Goal: Obtain resource: Obtain resource

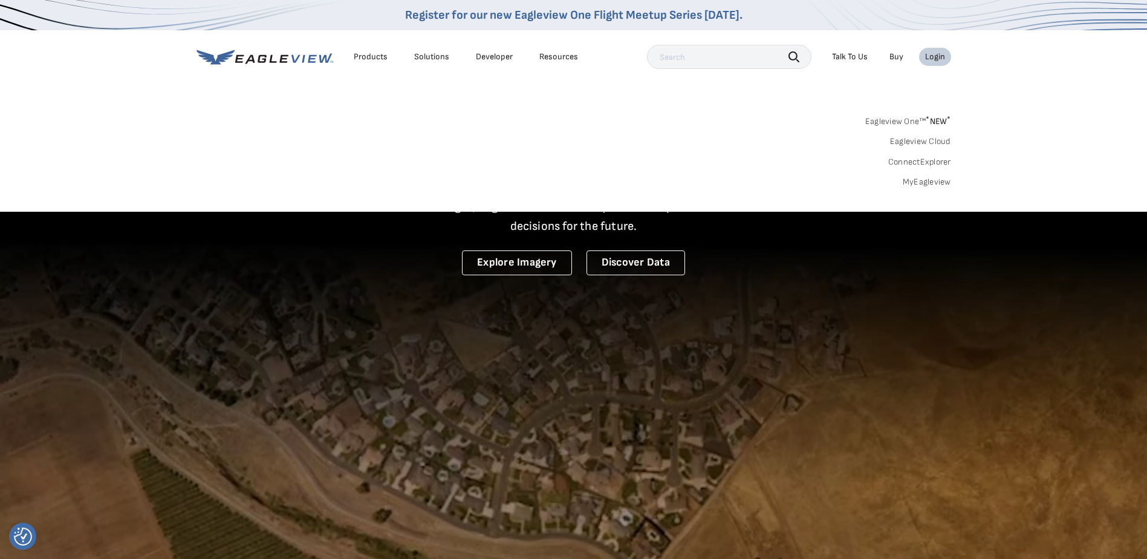
click at [944, 121] on span "* NEW *" at bounding box center [938, 121] width 25 height 10
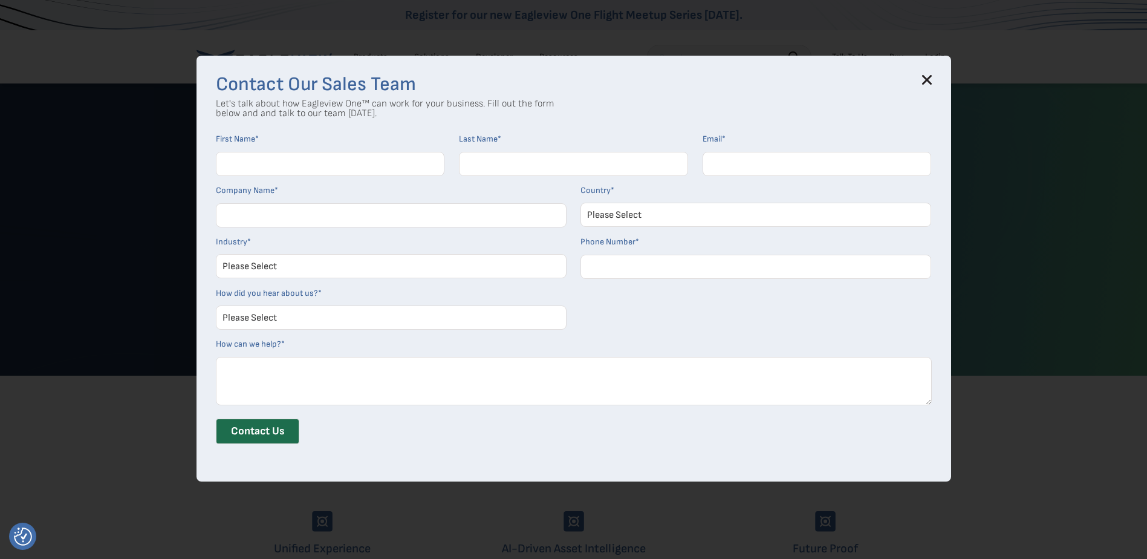
click at [941, 79] on div "Contact Our Sales Team Let's talk about how Eagleview One™ can work for your bu…" at bounding box center [573, 268] width 754 height 425
click at [930, 82] on icon at bounding box center [926, 80] width 8 height 8
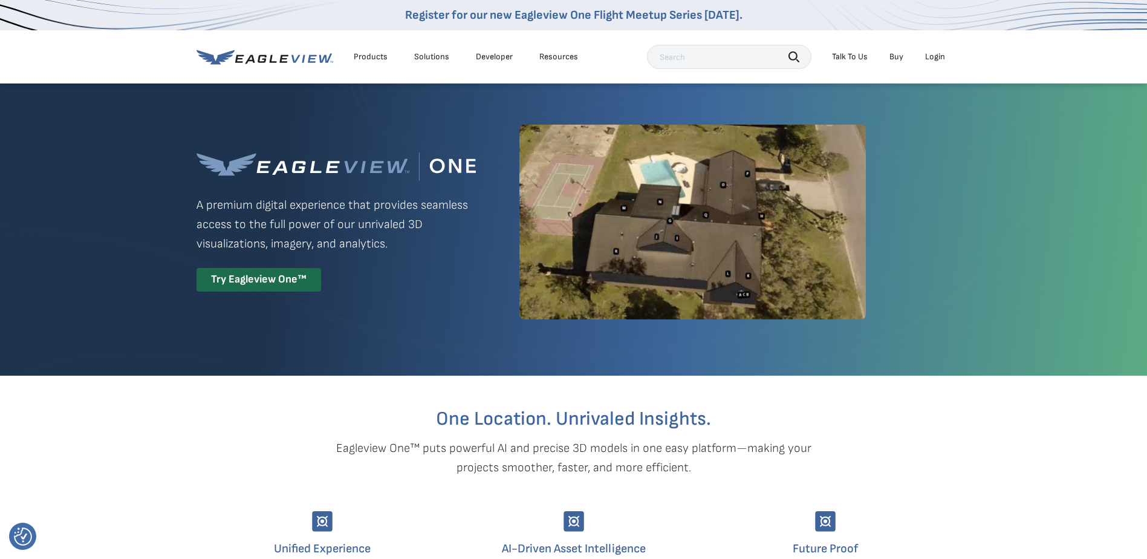
click at [375, 58] on div "Products" at bounding box center [371, 56] width 34 height 11
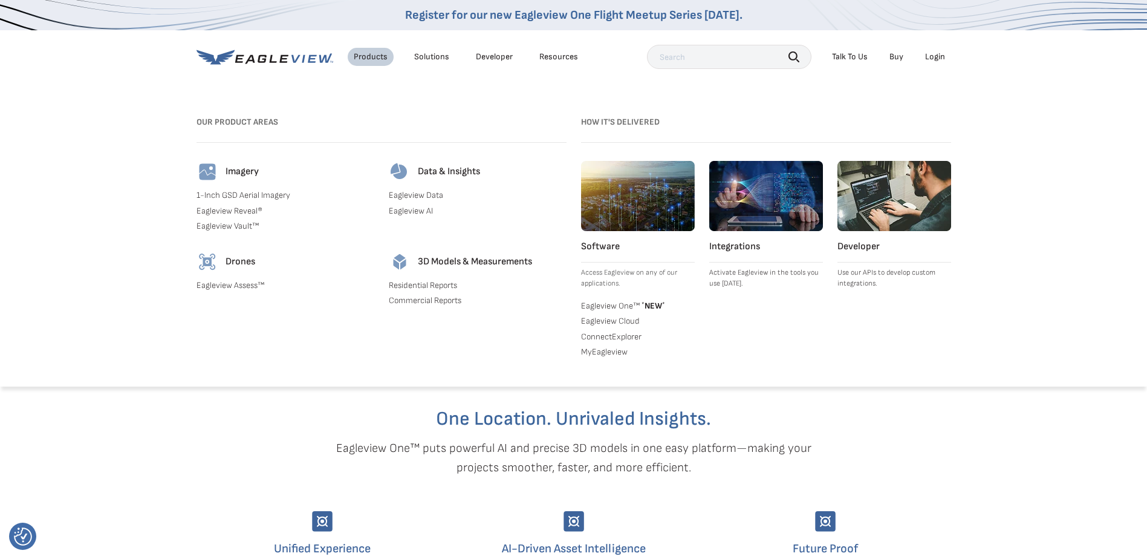
click at [434, 287] on link "Residential Reports" at bounding box center [478, 285] width 178 height 11
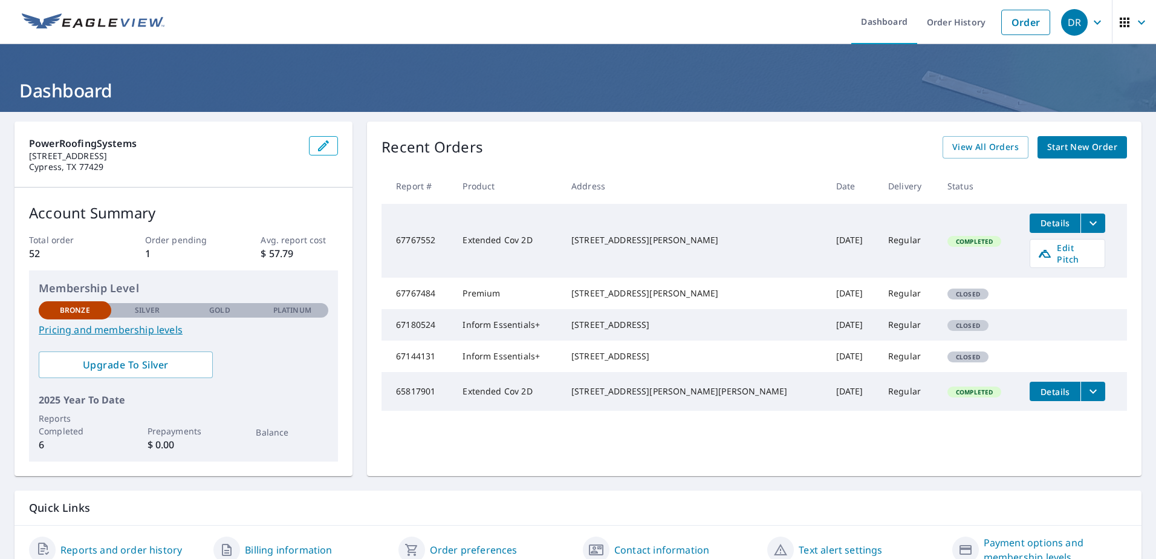
click at [634, 237] on div "[STREET_ADDRESS][PERSON_NAME]" at bounding box center [693, 240] width 245 height 12
click at [1086, 225] on icon "filesDropdownBtn-67767552" at bounding box center [1093, 223] width 15 height 15
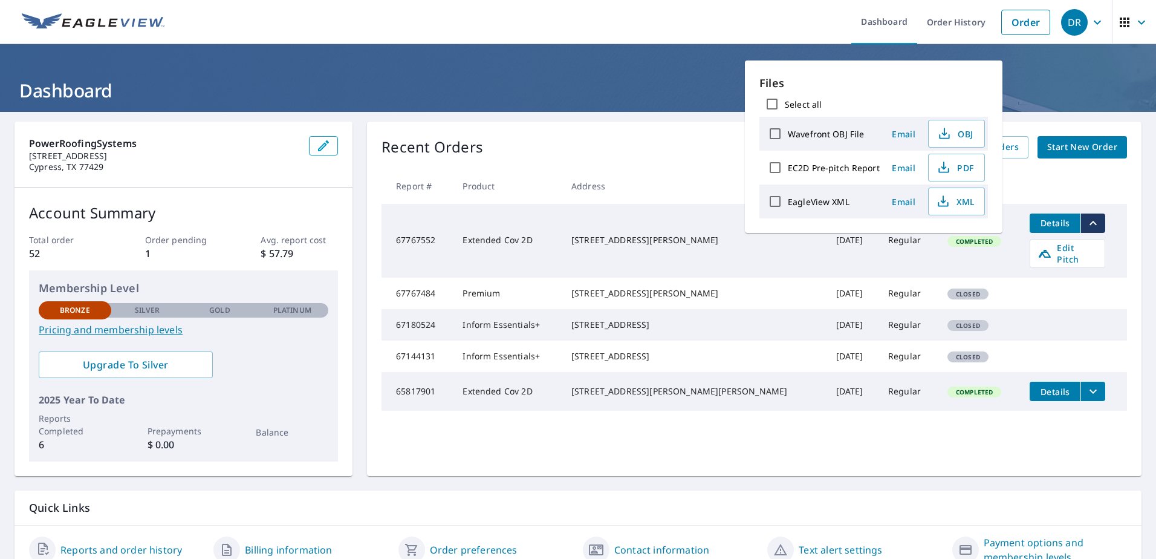
click at [823, 167] on label "EC2D Pre-pitch Report" at bounding box center [834, 167] width 92 height 11
click at [788, 167] on input "EC2D Pre-pitch Report" at bounding box center [774, 167] width 25 height 25
checkbox input "true"
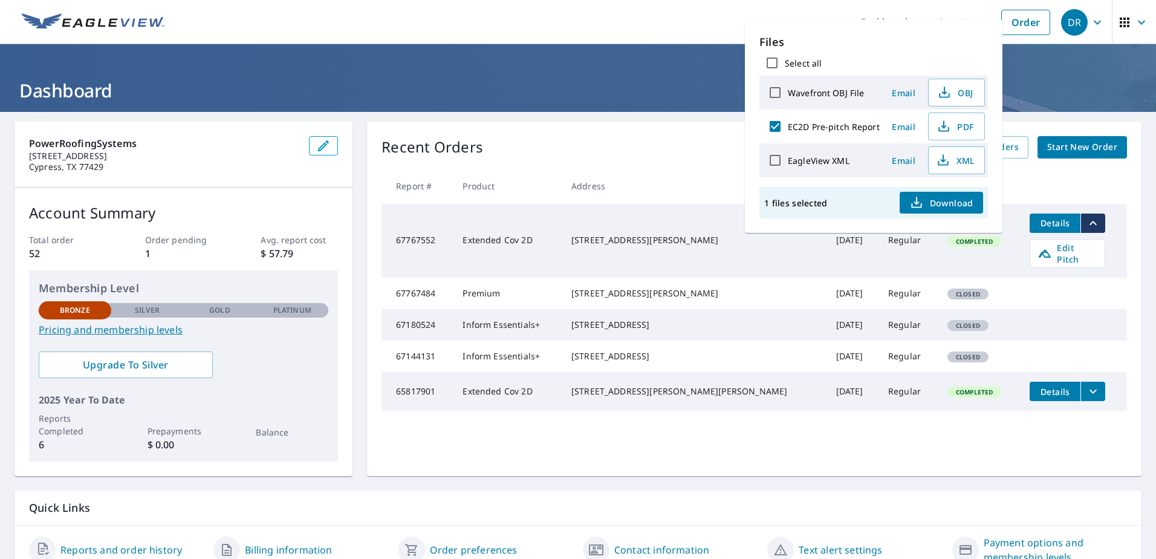
click at [775, 66] on input "Select all" at bounding box center [771, 62] width 25 height 25
checkbox input "true"
click at [918, 196] on icon "button" at bounding box center [916, 202] width 15 height 15
